Goal: Information Seeking & Learning: Compare options

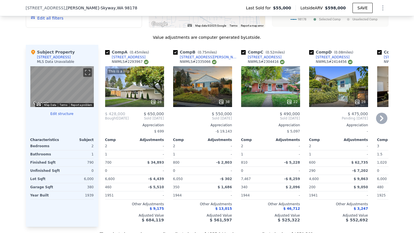
scroll to position [527, 0]
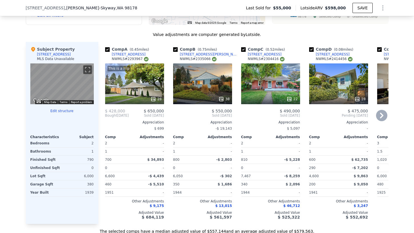
click at [145, 99] on div "28" at bounding box center [135, 99] width 54 height 6
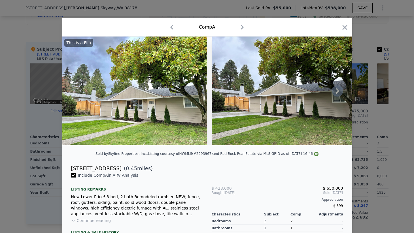
click at [336, 92] on icon at bounding box center [337, 90] width 11 height 11
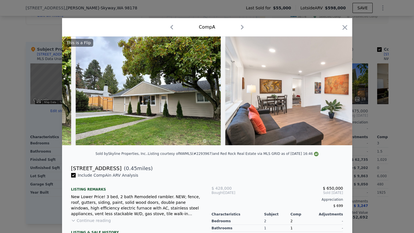
click at [336, 92] on img at bounding box center [307, 91] width 163 height 109
click at [339, 89] on icon at bounding box center [337, 90] width 11 height 11
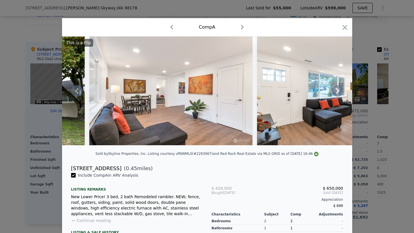
click at [340, 92] on icon at bounding box center [337, 90] width 11 height 11
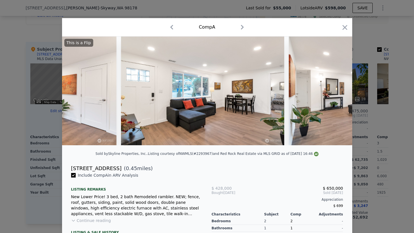
click at [340, 92] on img at bounding box center [370, 91] width 163 height 109
click at [338, 92] on icon at bounding box center [337, 91] width 3 height 6
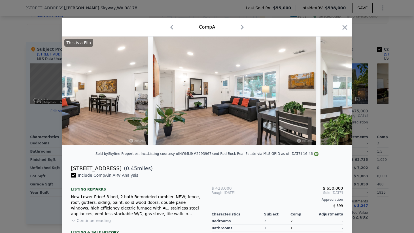
click at [338, 92] on div "This is a Flip" at bounding box center [207, 91] width 290 height 109
click at [338, 92] on icon at bounding box center [337, 91] width 3 height 6
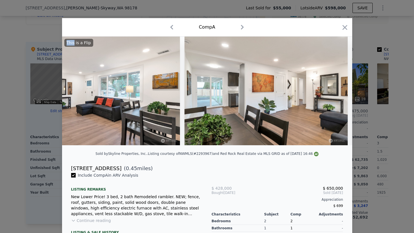
click at [338, 92] on div "This is a Flip" at bounding box center [207, 91] width 290 height 109
click at [338, 92] on icon at bounding box center [337, 91] width 3 height 6
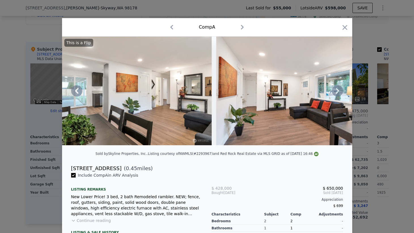
click at [338, 92] on icon at bounding box center [337, 91] width 3 height 6
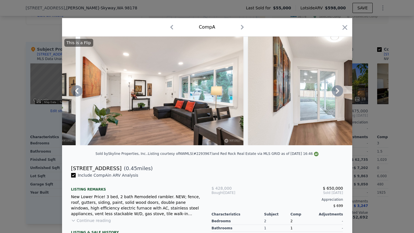
click at [338, 92] on icon at bounding box center [337, 91] width 3 height 6
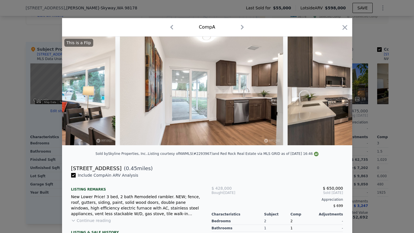
scroll to position [0, 1089]
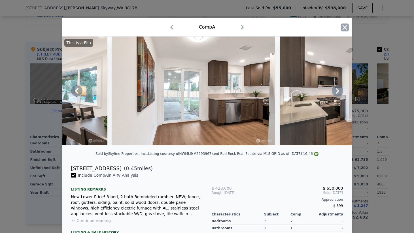
click at [349, 26] on icon "button" at bounding box center [345, 28] width 8 height 8
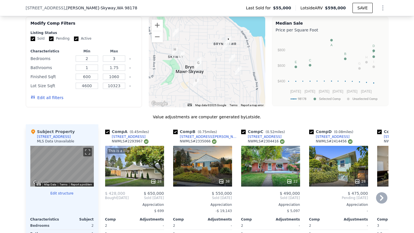
scroll to position [474, 0]
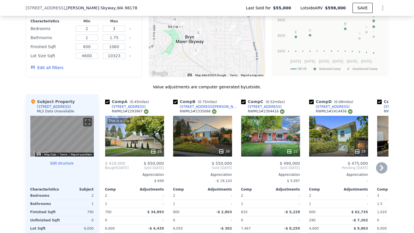
click at [328, 107] on div "8406 S 117th Pl" at bounding box center [333, 107] width 34 height 5
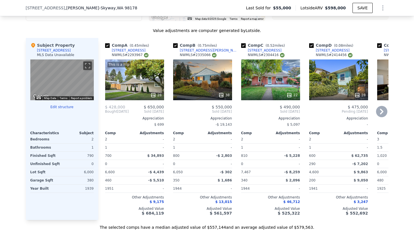
scroll to position [545, 0]
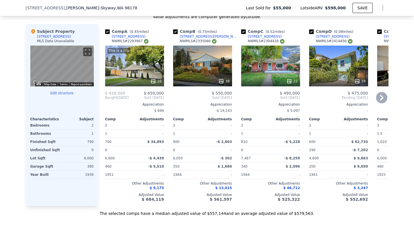
click at [196, 37] on div "[STREET_ADDRESS][PERSON_NAME]" at bounding box center [209, 36] width 59 height 5
click at [124, 37] on div "8556 S 123rd Pl" at bounding box center [129, 36] width 34 height 5
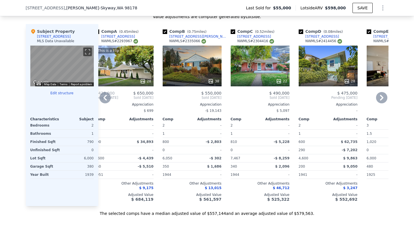
click at [197, 37] on div "[STREET_ADDRESS][PERSON_NAME]" at bounding box center [199, 36] width 59 height 5
click at [262, 74] on div "22" at bounding box center [260, 66] width 59 height 41
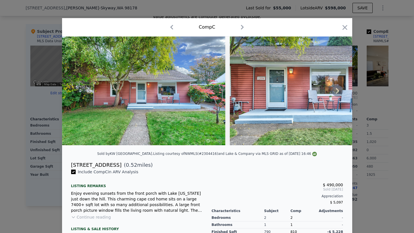
click at [339, 90] on icon at bounding box center [337, 91] width 3 height 6
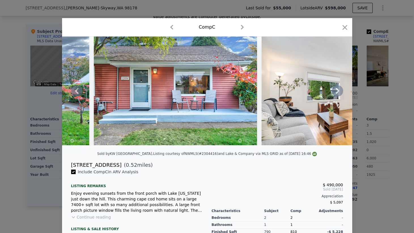
scroll to position [10, 0]
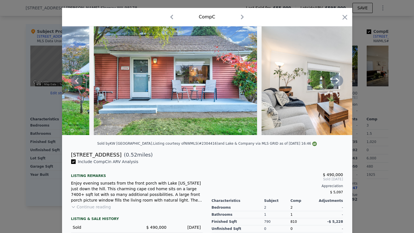
click at [337, 77] on icon at bounding box center [337, 80] width 11 height 11
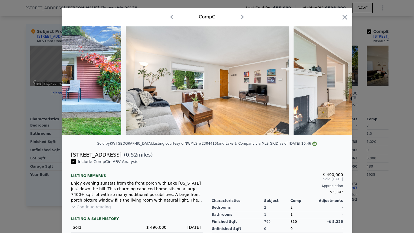
click at [337, 77] on img at bounding box center [375, 80] width 163 height 109
click at [337, 80] on icon at bounding box center [337, 81] width 3 height 6
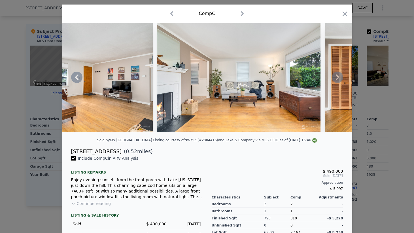
scroll to position [12, 0]
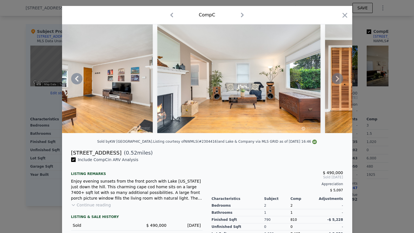
click at [336, 78] on icon at bounding box center [337, 78] width 11 height 11
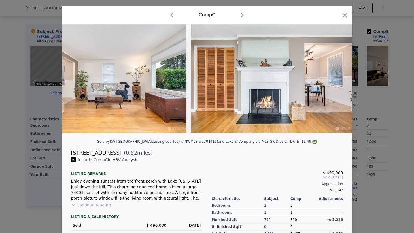
scroll to position [0, 545]
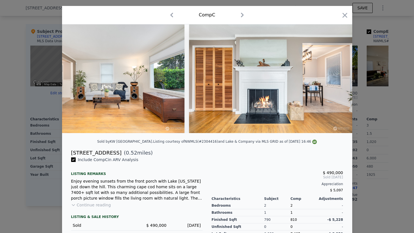
click at [336, 78] on img at bounding box center [270, 78] width 163 height 109
click at [334, 78] on icon at bounding box center [337, 78] width 11 height 11
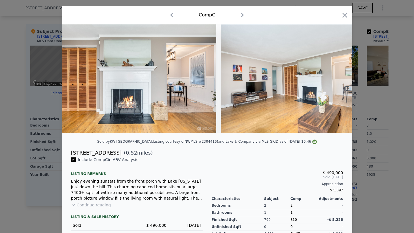
click at [334, 78] on div at bounding box center [207, 78] width 290 height 109
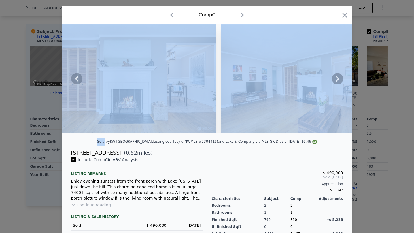
click at [334, 78] on icon at bounding box center [337, 78] width 11 height 11
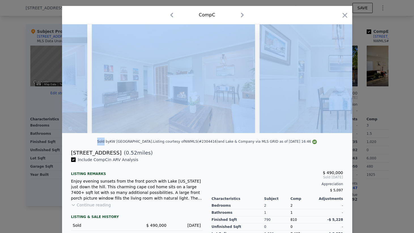
scroll to position [0, 817]
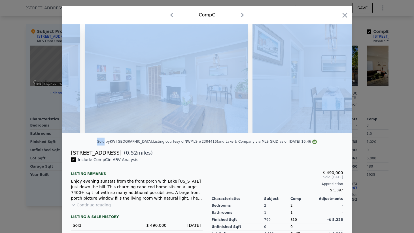
click at [337, 78] on img at bounding box center [334, 78] width 163 height 109
click at [313, 142] on img at bounding box center [315, 142] width 5 height 5
click at [339, 80] on icon at bounding box center [337, 78] width 11 height 11
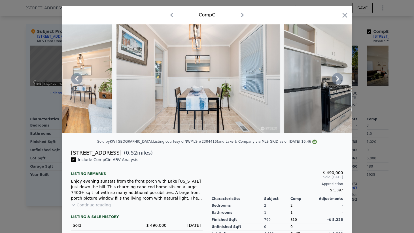
click at [339, 80] on icon at bounding box center [337, 78] width 11 height 11
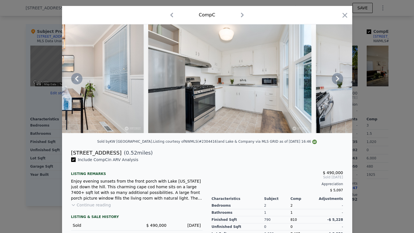
click at [337, 78] on icon at bounding box center [337, 79] width 3 height 6
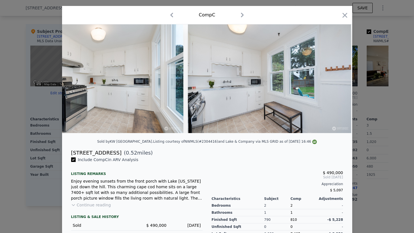
scroll to position [0, 1225]
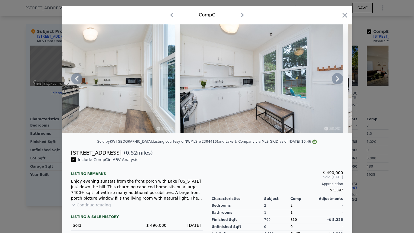
click at [337, 79] on icon at bounding box center [337, 78] width 11 height 11
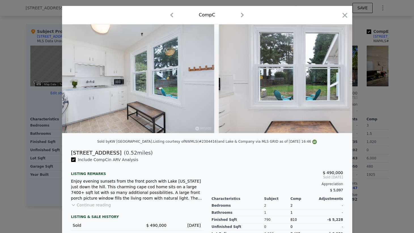
scroll to position [0, 1362]
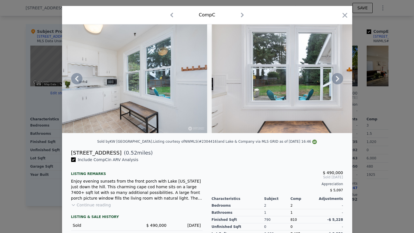
click at [337, 79] on div at bounding box center [207, 78] width 290 height 109
click at [336, 80] on icon at bounding box center [337, 78] width 11 height 11
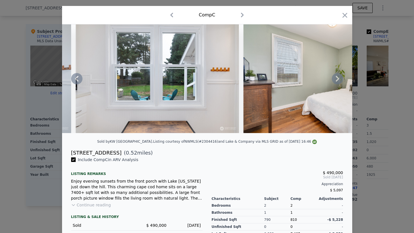
click at [336, 81] on icon at bounding box center [337, 79] width 3 height 6
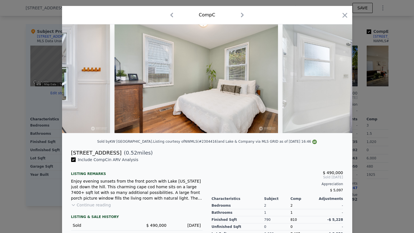
scroll to position [0, 1634]
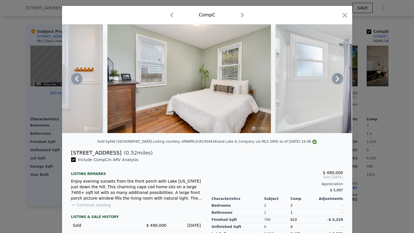
click at [336, 81] on icon at bounding box center [337, 79] width 3 height 6
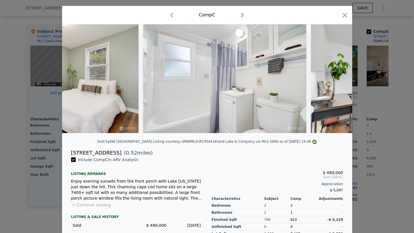
scroll to position [0, 1770]
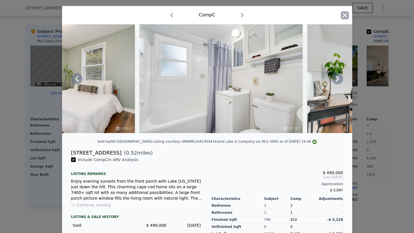
click at [345, 17] on icon "button" at bounding box center [345, 15] width 8 height 8
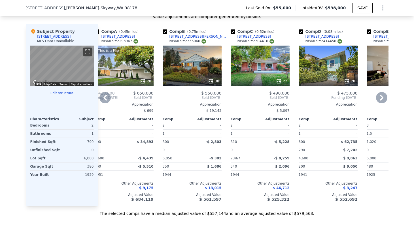
click at [382, 98] on icon at bounding box center [381, 97] width 11 height 11
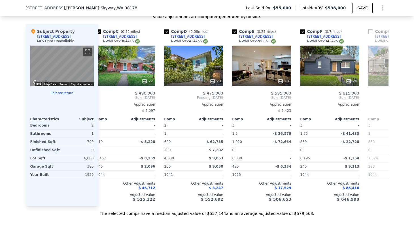
scroll to position [0, 147]
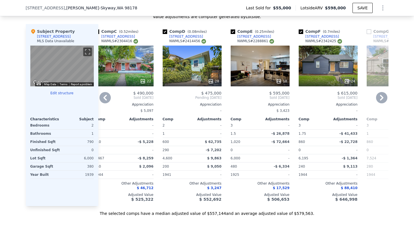
click at [327, 71] on div "24" at bounding box center [328, 66] width 59 height 41
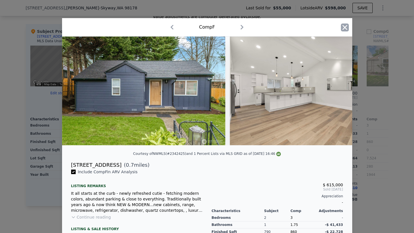
click at [345, 30] on icon "button" at bounding box center [345, 28] width 8 height 8
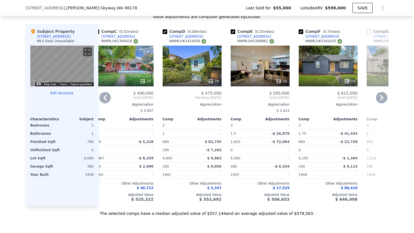
click at [383, 98] on icon at bounding box center [381, 98] width 3 height 6
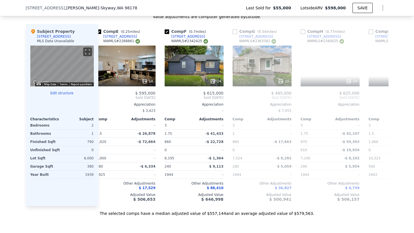
scroll to position [0, 283]
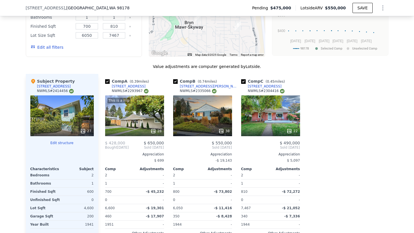
scroll to position [559, 0]
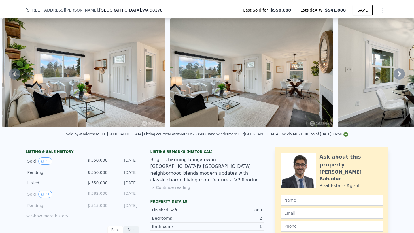
scroll to position [36, 0]
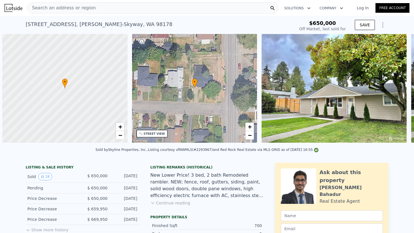
scroll to position [0, 2]
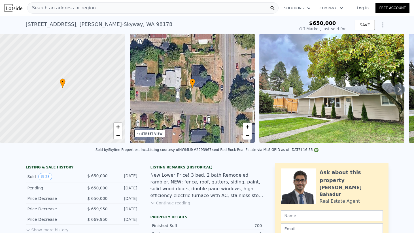
click at [123, 157] on div "Sold by Skyline Properties, Inc. . Listing courtesy of NWMLS (#2293967) and Red…" at bounding box center [207, 152] width 414 height 14
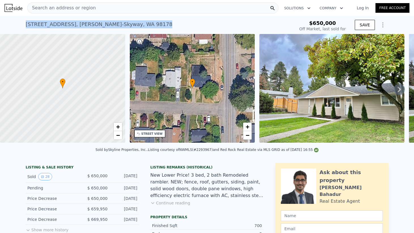
drag, startPoint x: 26, startPoint y: 24, endPoint x: 161, endPoint y: 27, distance: 135.6
click at [161, 27] on div "8556 S 123rd Pl , Bryn Mawr-Skyway , WA 98178 Sold Feb 2025 for $650k" at bounding box center [159, 26] width 267 height 16
copy div "8556 S 123rd Pl , Bryn Mawr-Skyway , WA 98178"
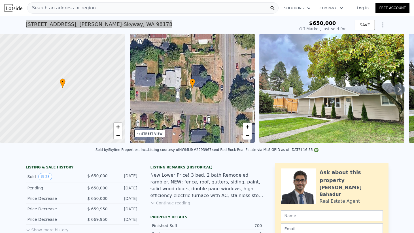
type input "$ 651,000"
type input "-$ 88,607"
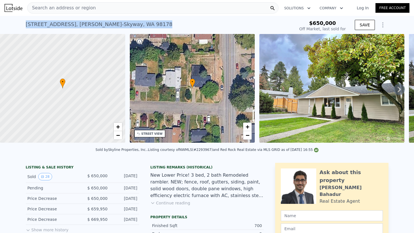
scroll to position [7, 0]
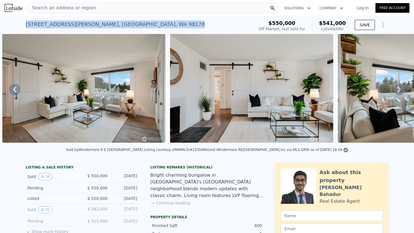
drag, startPoint x: 26, startPoint y: 24, endPoint x: 164, endPoint y: 26, distance: 138.2
click at [164, 26] on div "[STREET_ADDRESS][PERSON_NAME] Sold [DATE] for $550k (~ARV $541k )" at bounding box center [139, 26] width 226 height 16
copy div "[STREET_ADDRESS][PERSON_NAME]"
